Goal: Transaction & Acquisition: Purchase product/service

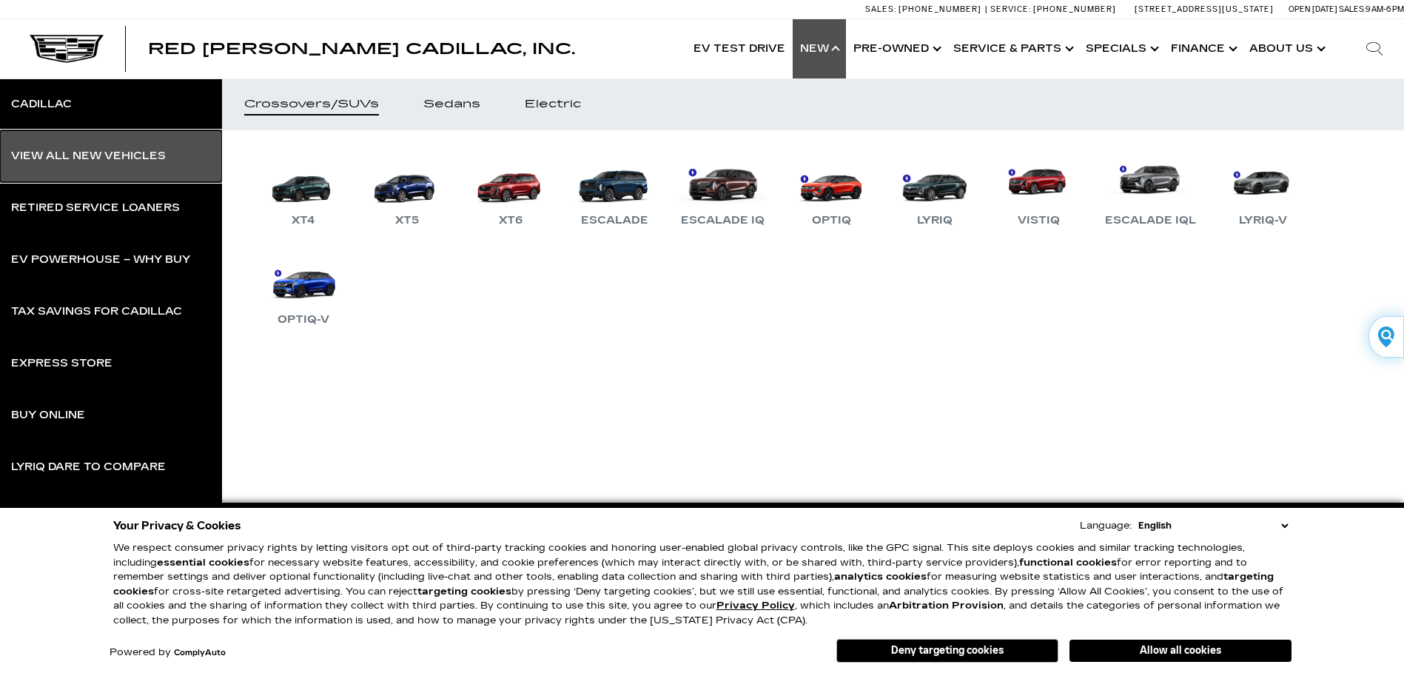
click at [78, 151] on div "View All New Vehicles" at bounding box center [88, 156] width 155 height 10
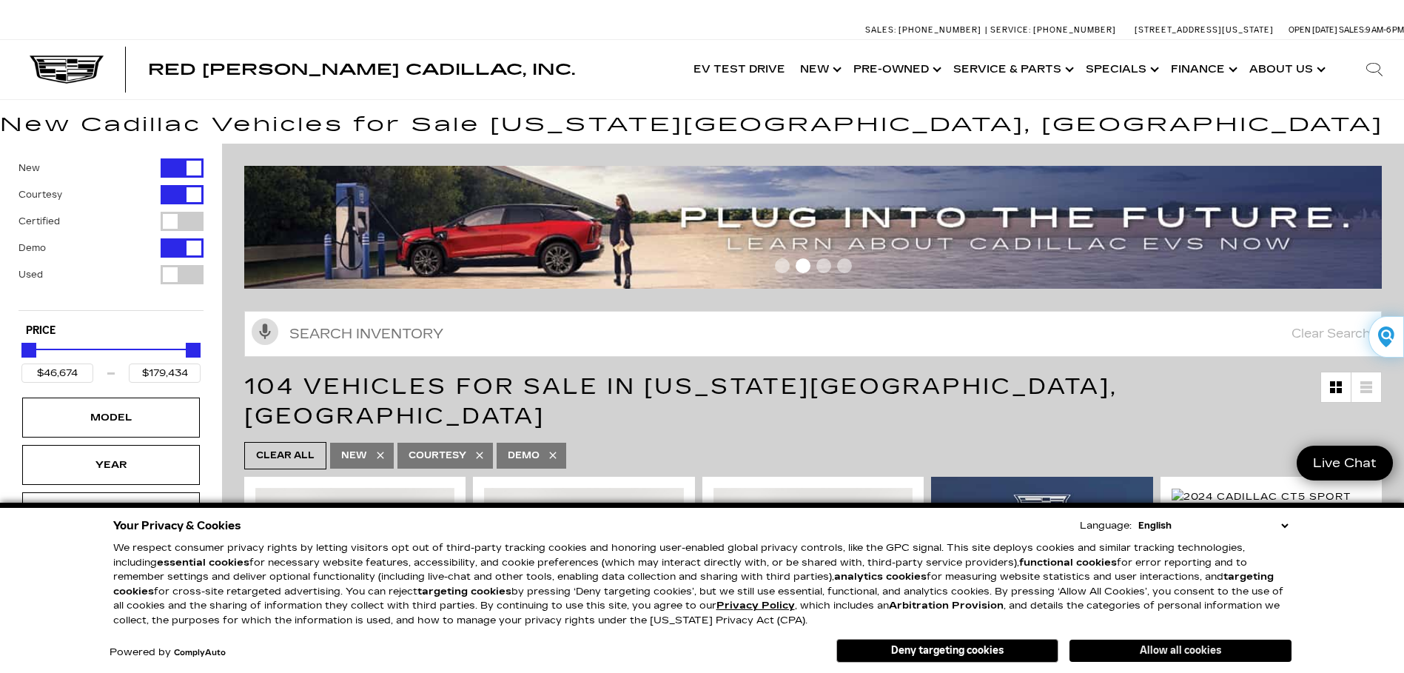
click at [1175, 651] on button "Allow all cookies" at bounding box center [1181, 651] width 222 height 22
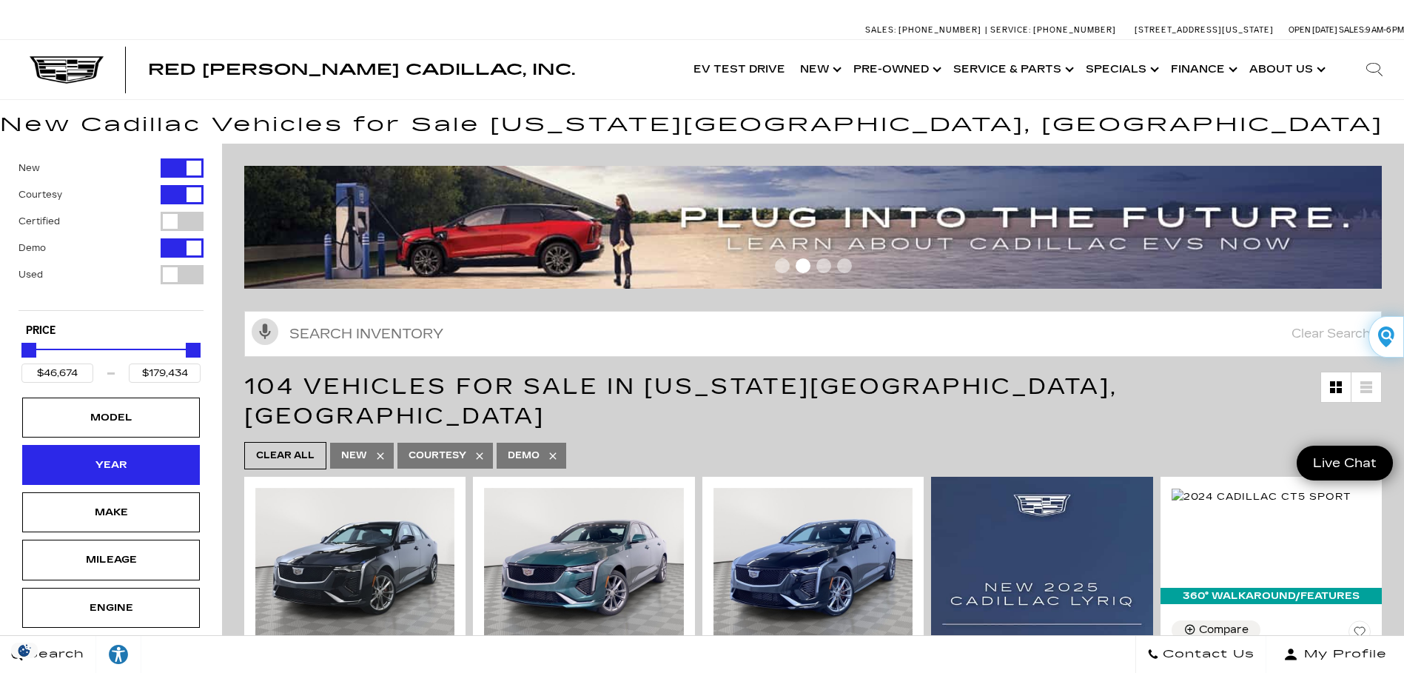
click at [89, 471] on div "Year" at bounding box center [111, 465] width 74 height 16
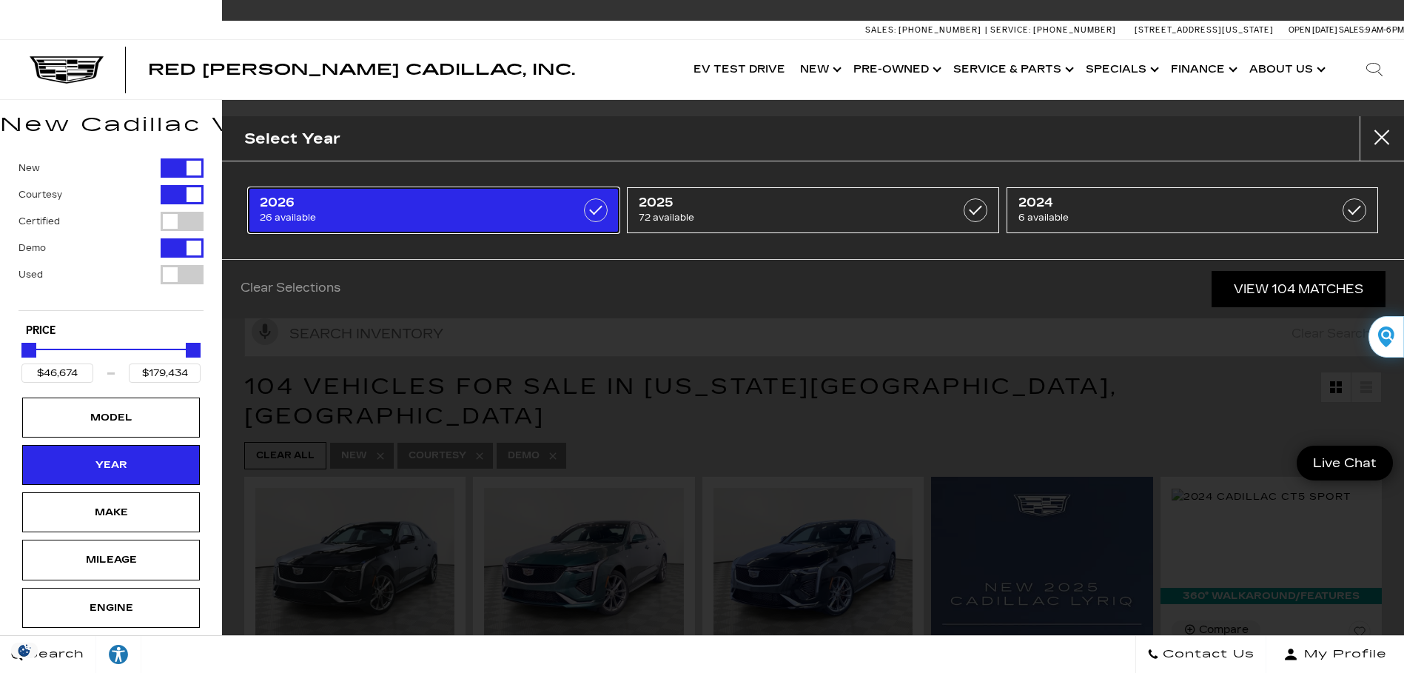
click at [403, 203] on span "2026" at bounding box center [408, 202] width 296 height 15
type input "$79,890"
type input "$158,810"
checkbox input "true"
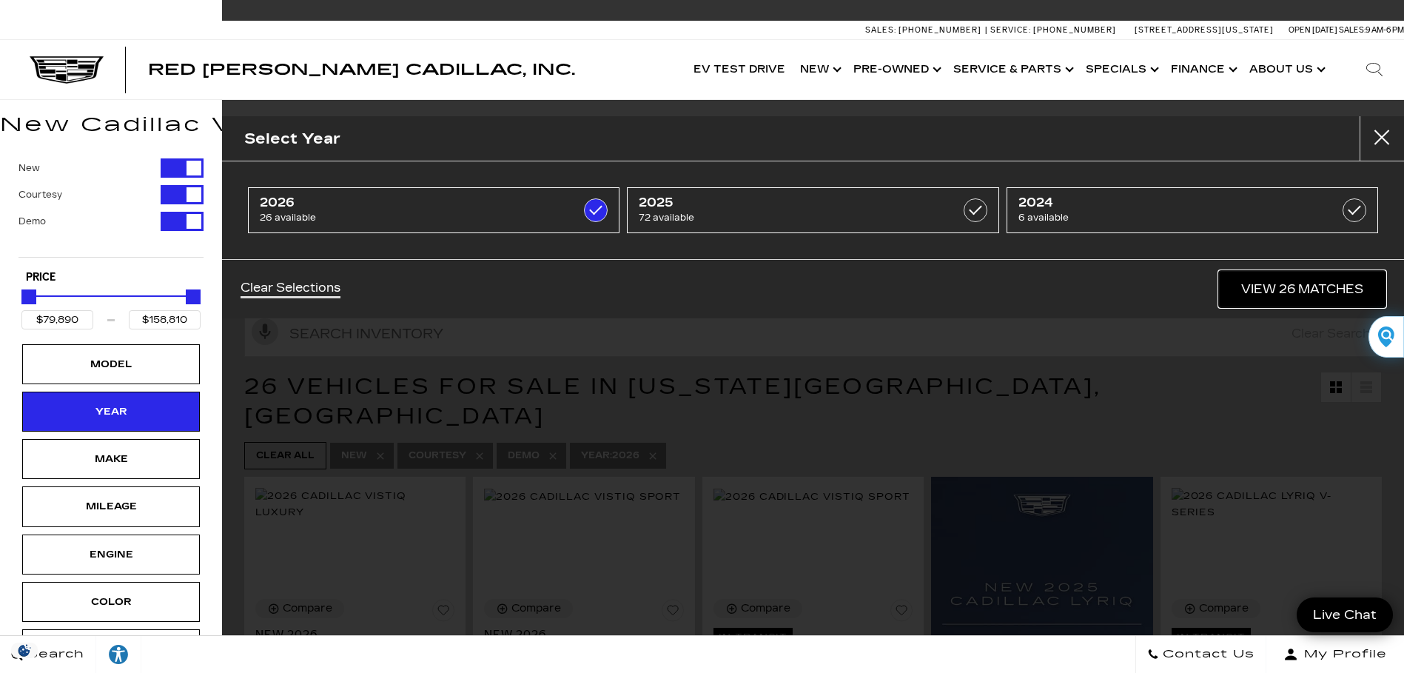
click at [1277, 280] on link "View 26 Matches" at bounding box center [1302, 289] width 167 height 36
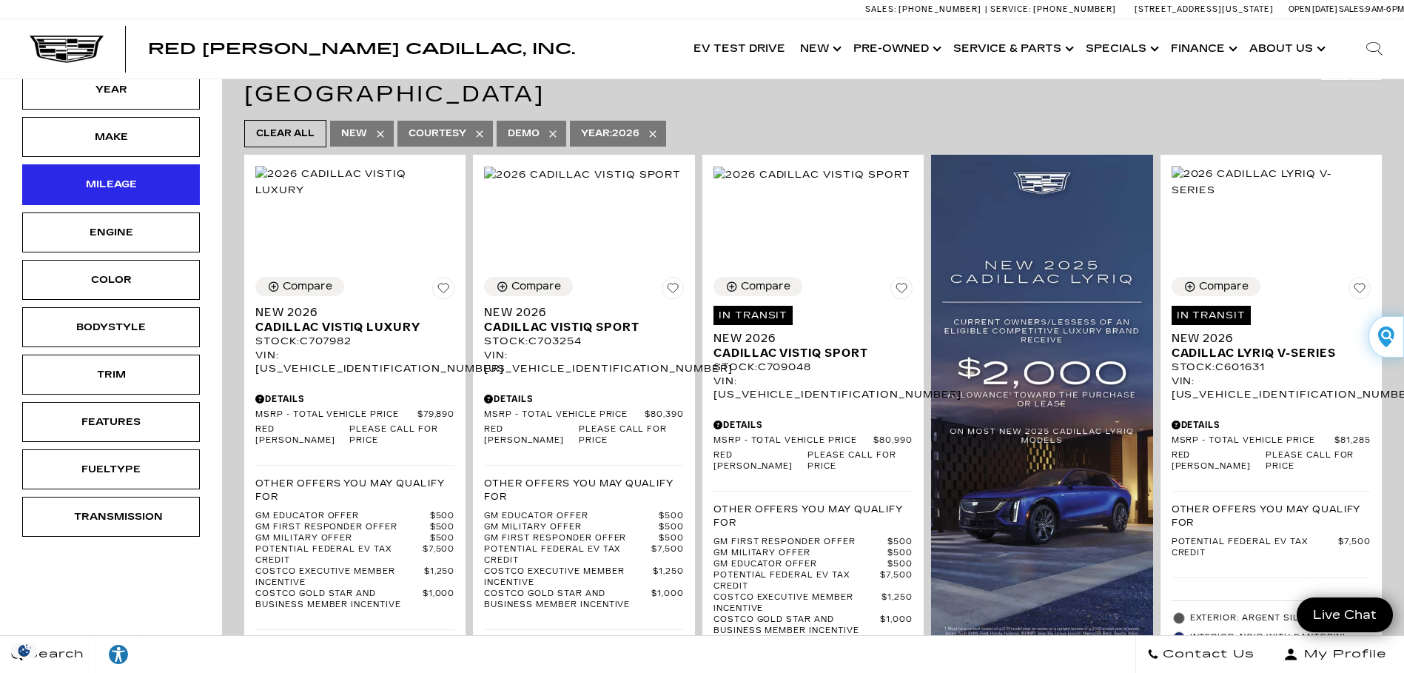
scroll to position [296, 0]
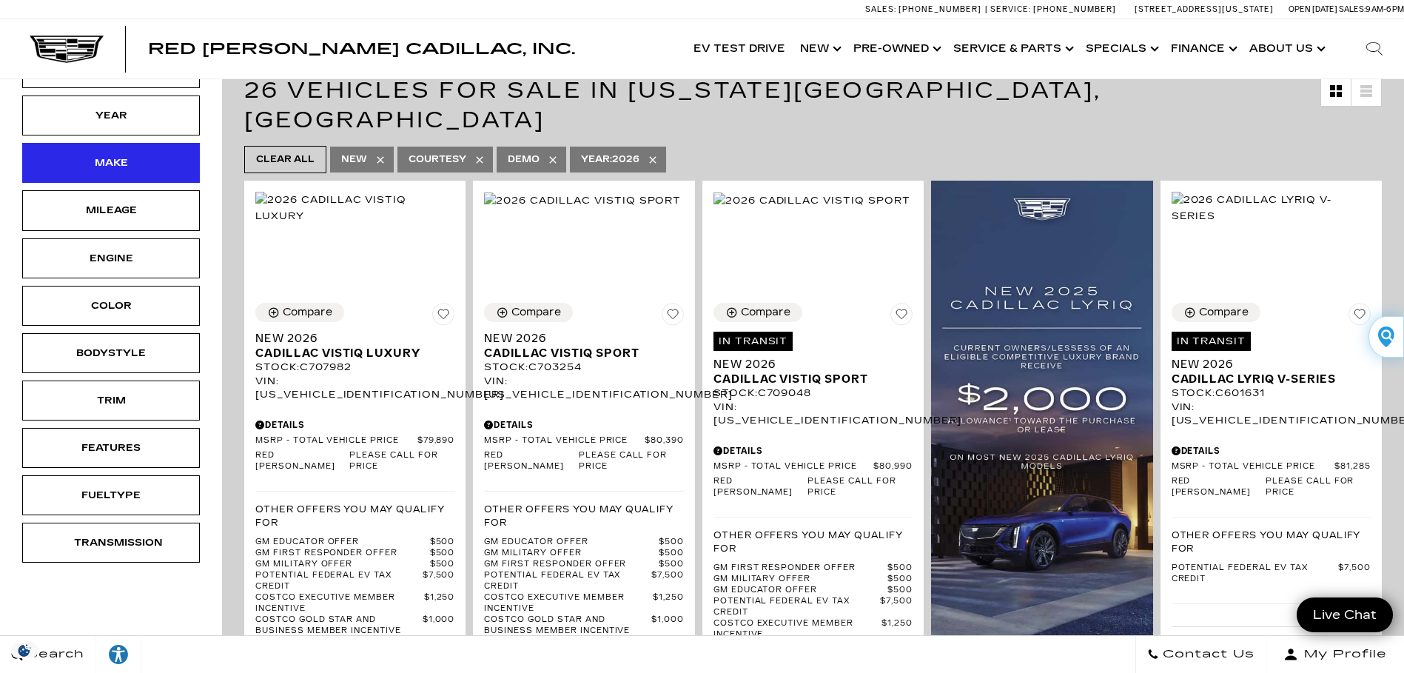
click at [116, 174] on div "Make" at bounding box center [111, 163] width 178 height 40
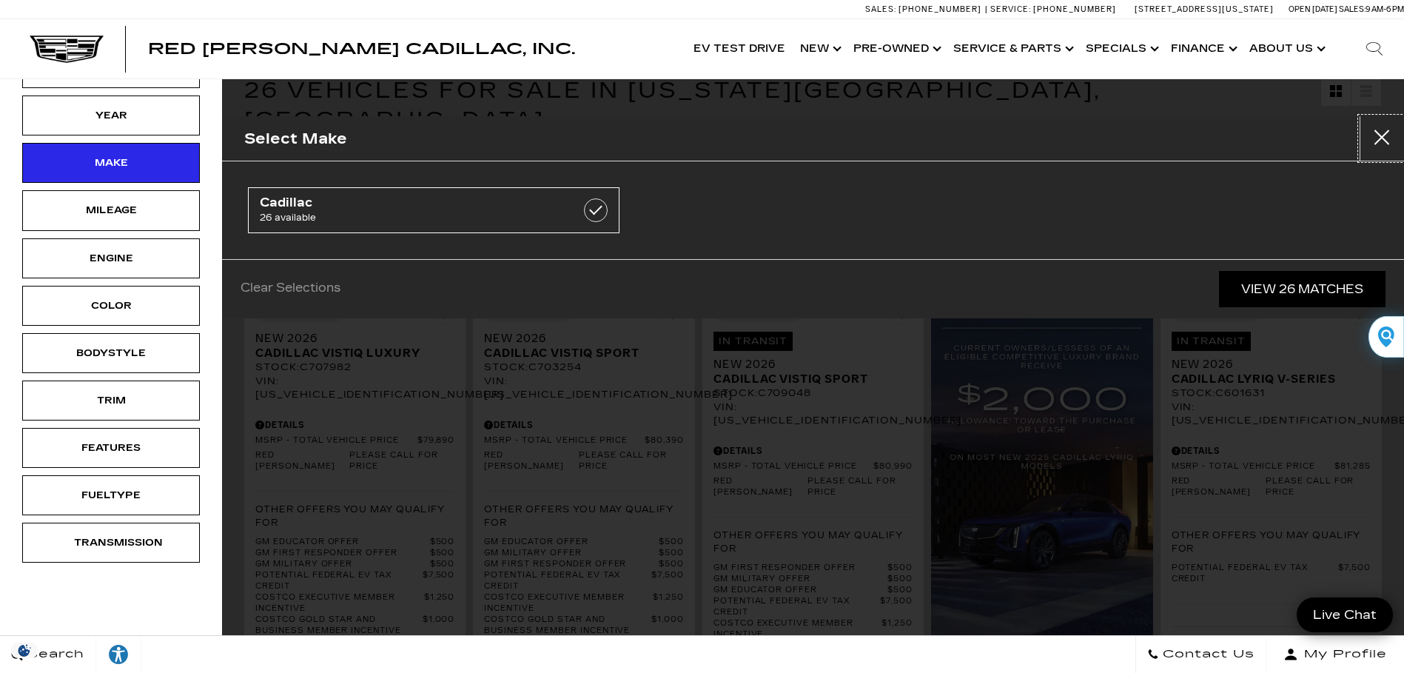
click at [1379, 135] on button "Close" at bounding box center [1382, 138] width 44 height 44
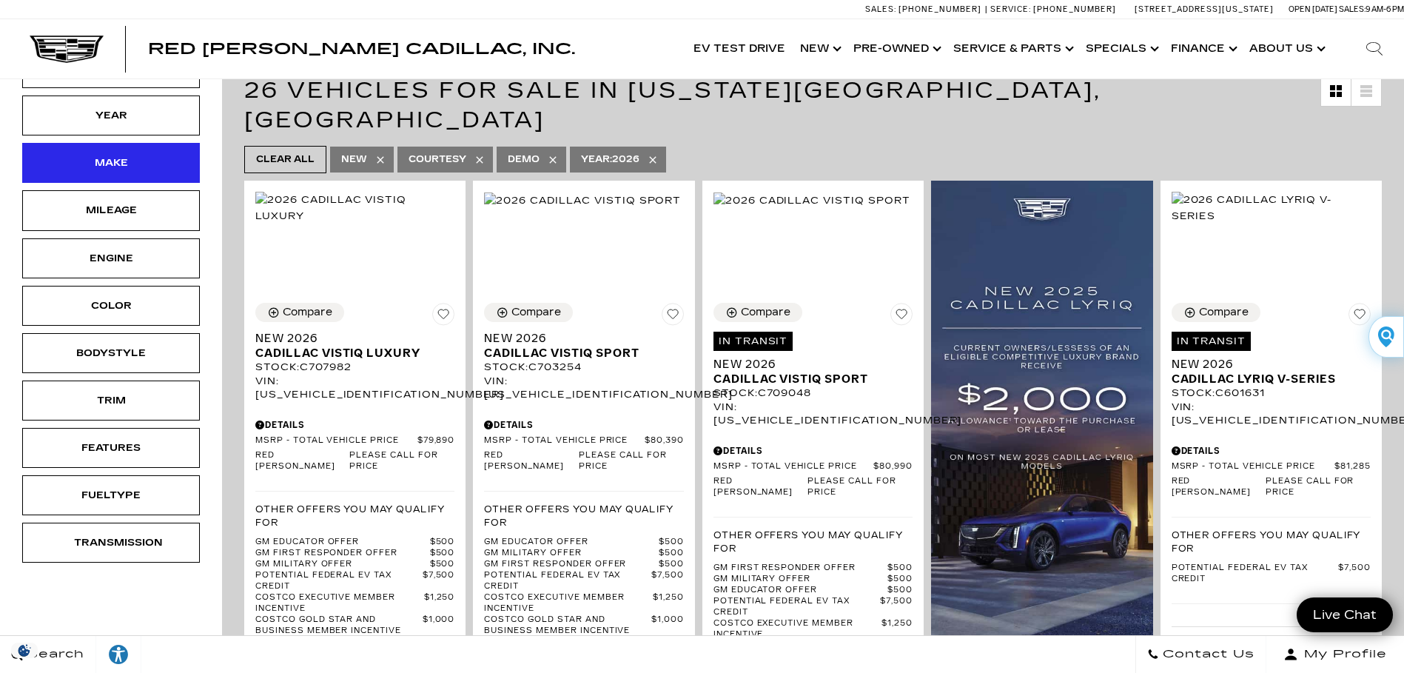
scroll to position [222, 0]
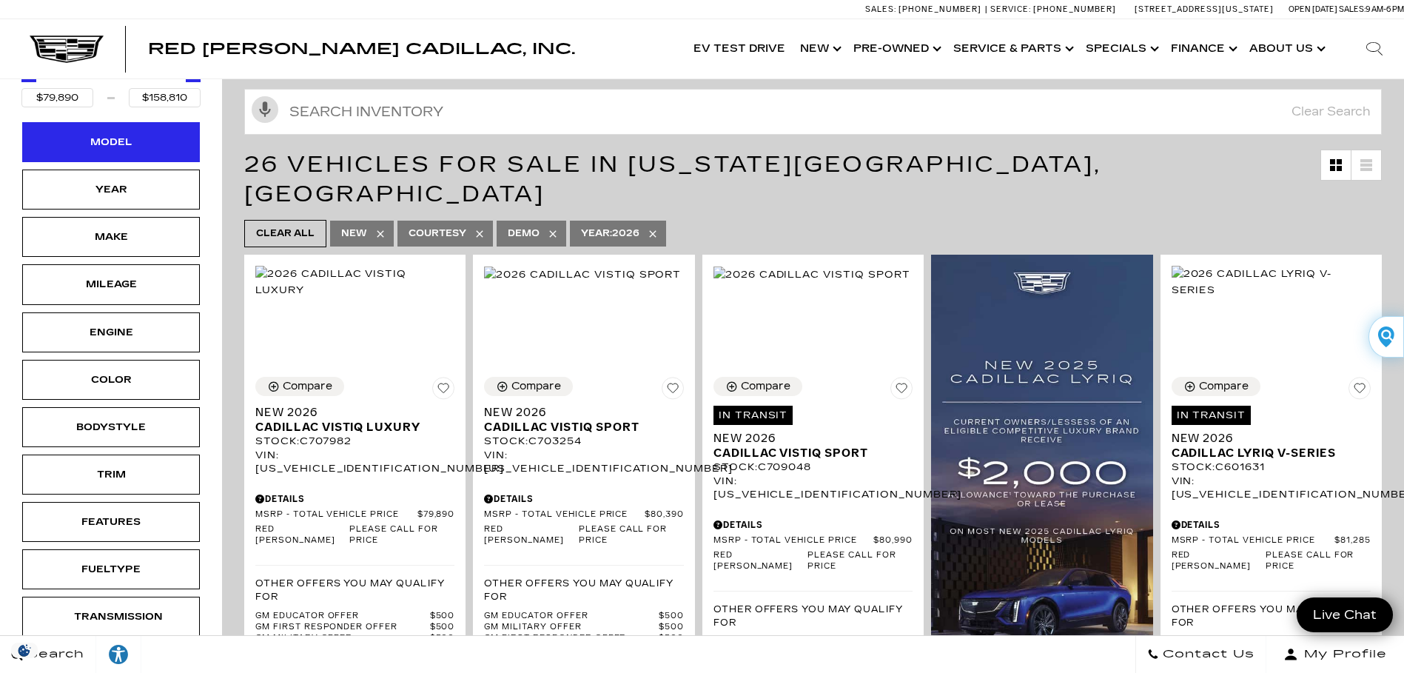
click at [123, 127] on div "Model" at bounding box center [111, 142] width 178 height 40
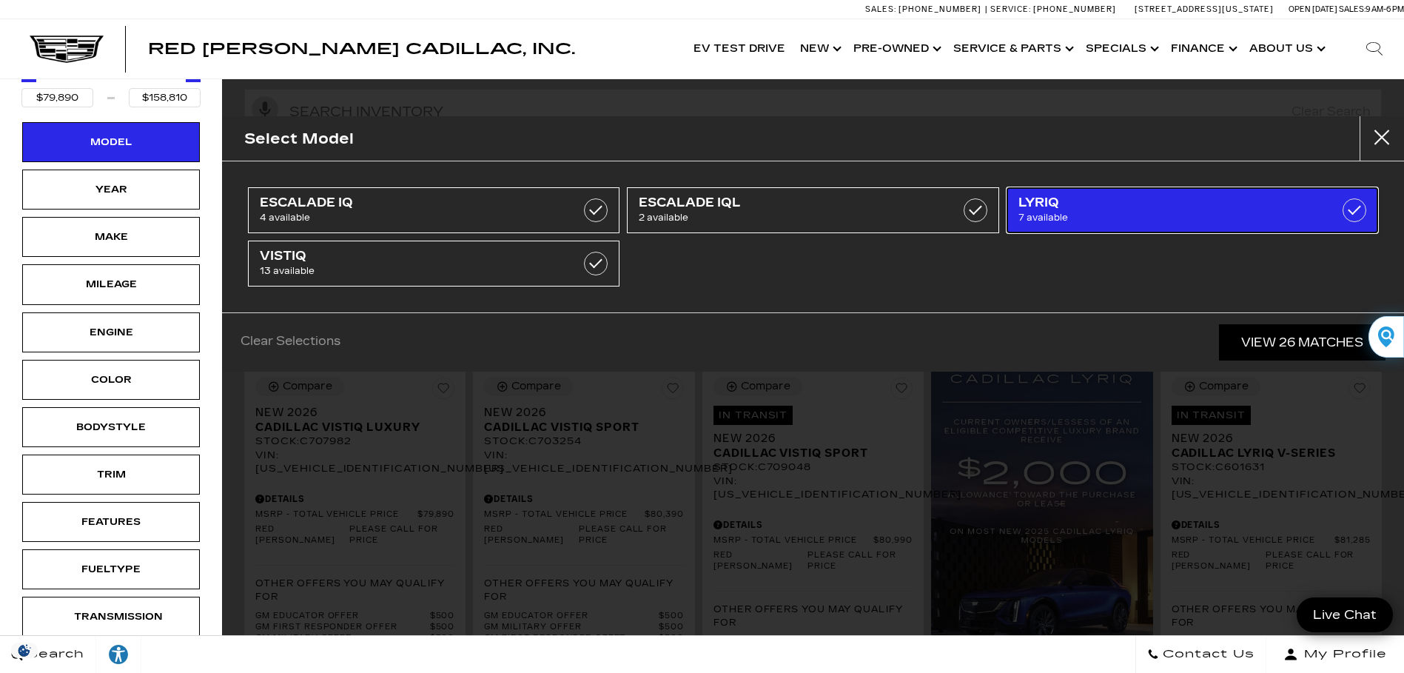
click at [1142, 215] on span "7 available" at bounding box center [1167, 217] width 296 height 15
type input "$81,285"
type input "$91,110"
checkbox input "true"
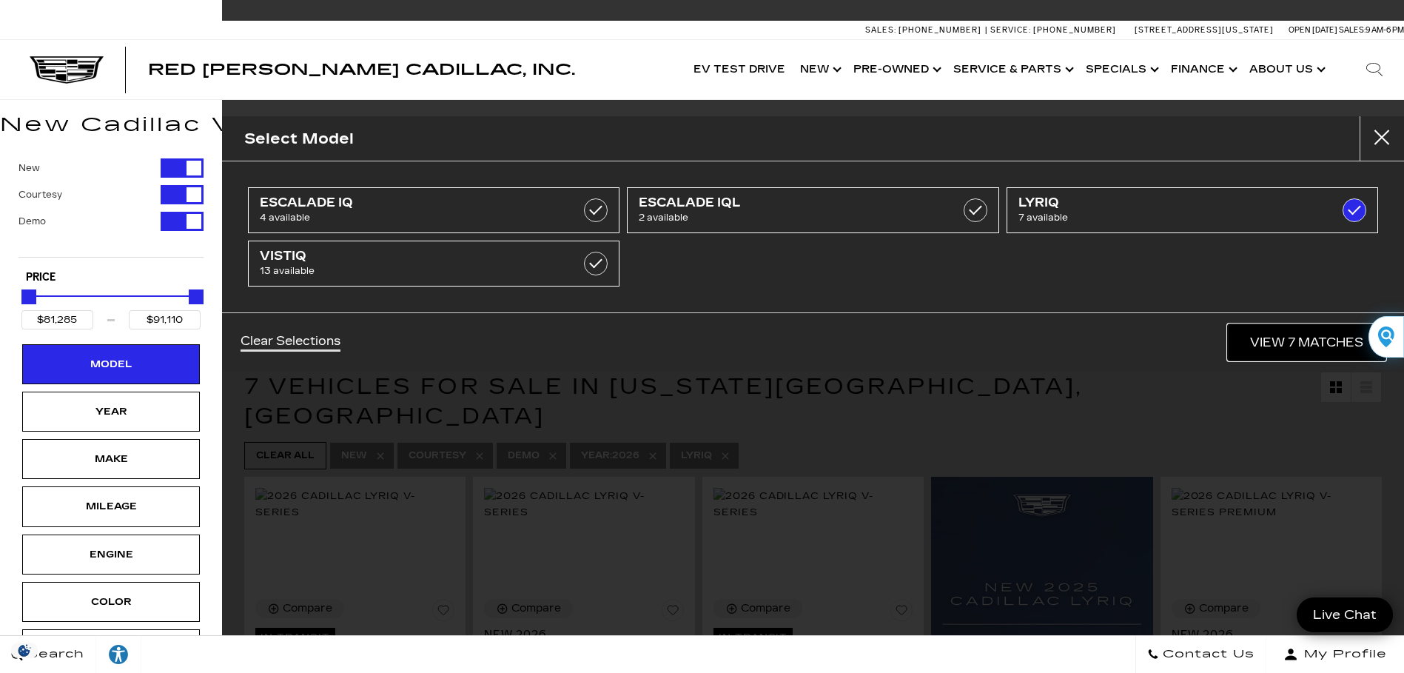
click at [1265, 330] on link "View 7 Matches" at bounding box center [1307, 342] width 158 height 36
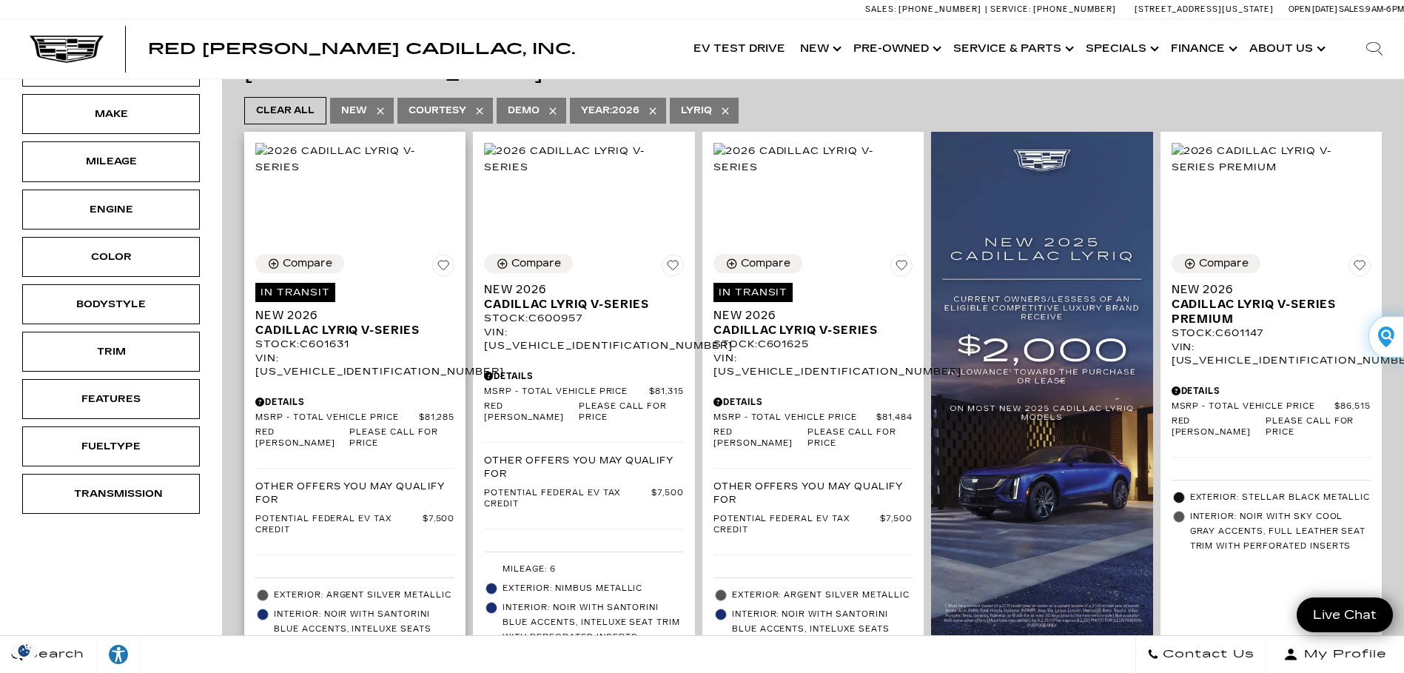
scroll to position [370, 0]
